Goal: Information Seeking & Learning: Learn about a topic

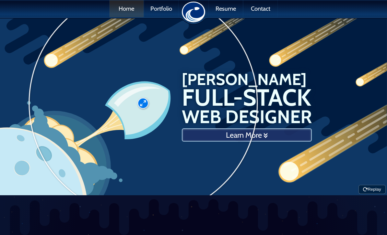
click at [134, 9] on link "Home" at bounding box center [126, 8] width 34 height 17
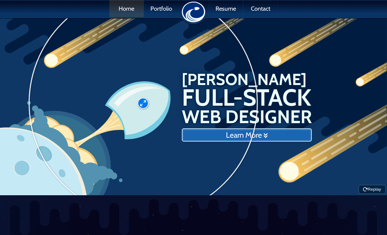
click at [252, 133] on link "Learn More" at bounding box center [247, 136] width 130 height 14
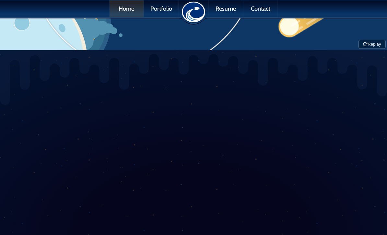
scroll to position [196, 0]
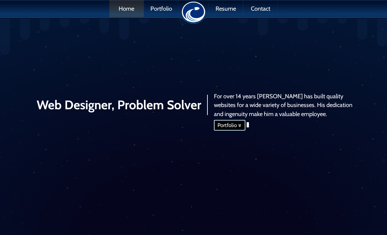
click at [239, 131] on link "Portfolio" at bounding box center [229, 125] width 31 height 11
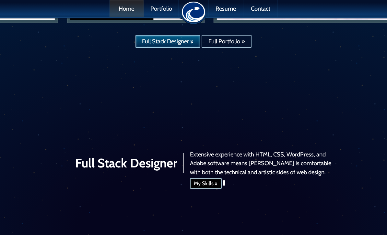
scroll to position [588, 0]
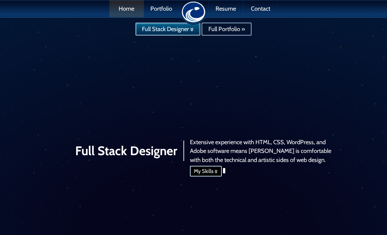
click at [208, 177] on link "My Skills" at bounding box center [206, 171] width 32 height 11
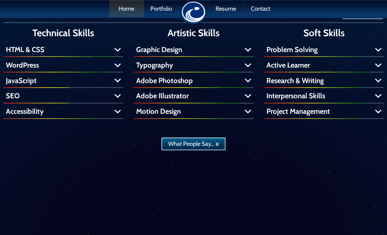
scroll to position [884, 0]
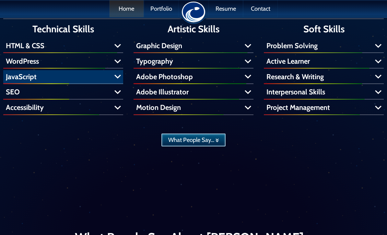
click at [119, 84] on h4 "JavaScript" at bounding box center [63, 77] width 120 height 14
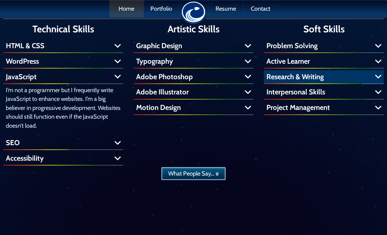
click at [371, 84] on h4 "Research & Writing" at bounding box center [324, 77] width 120 height 14
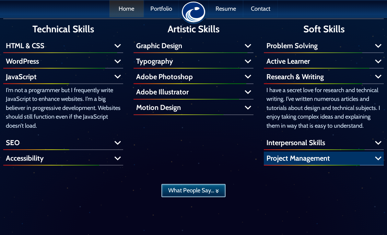
click at [378, 166] on h4 "Project Management" at bounding box center [324, 159] width 120 height 14
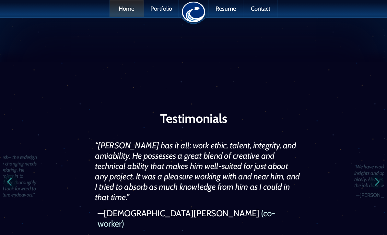
scroll to position [1288, 0]
click at [164, 8] on link "Portfolio" at bounding box center [161, 8] width 34 height 17
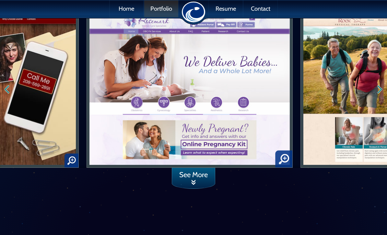
scroll to position [40, 0]
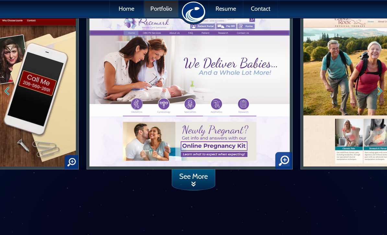
click at [301, 197] on div at bounding box center [193, 202] width 387 height 23
click at [202, 177] on link "See More" at bounding box center [193, 181] width 43 height 23
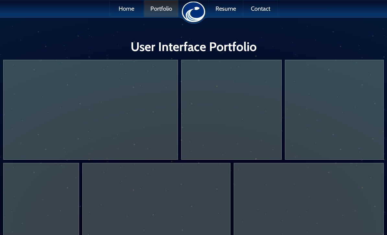
scroll to position [1702, 0]
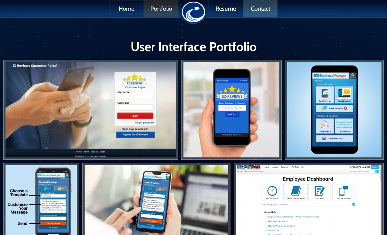
click at [259, 10] on link "Contact" at bounding box center [260, 8] width 34 height 17
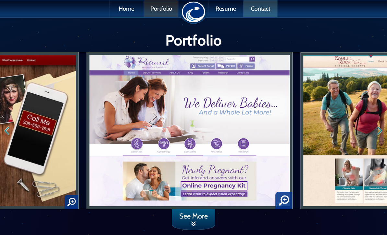
scroll to position [1722, 0]
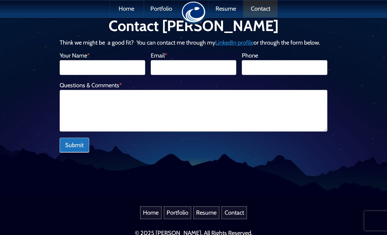
click at [242, 44] on link "LinkedIn profile" at bounding box center [234, 42] width 38 height 7
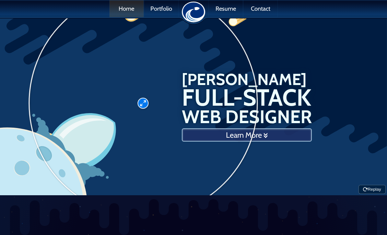
scroll to position [1288, 0]
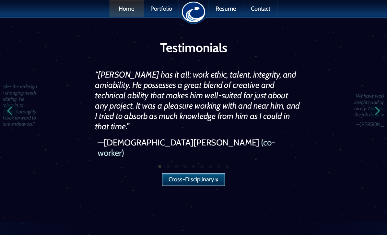
scroll to position [196, 0]
